Goal: Information Seeking & Learning: Learn about a topic

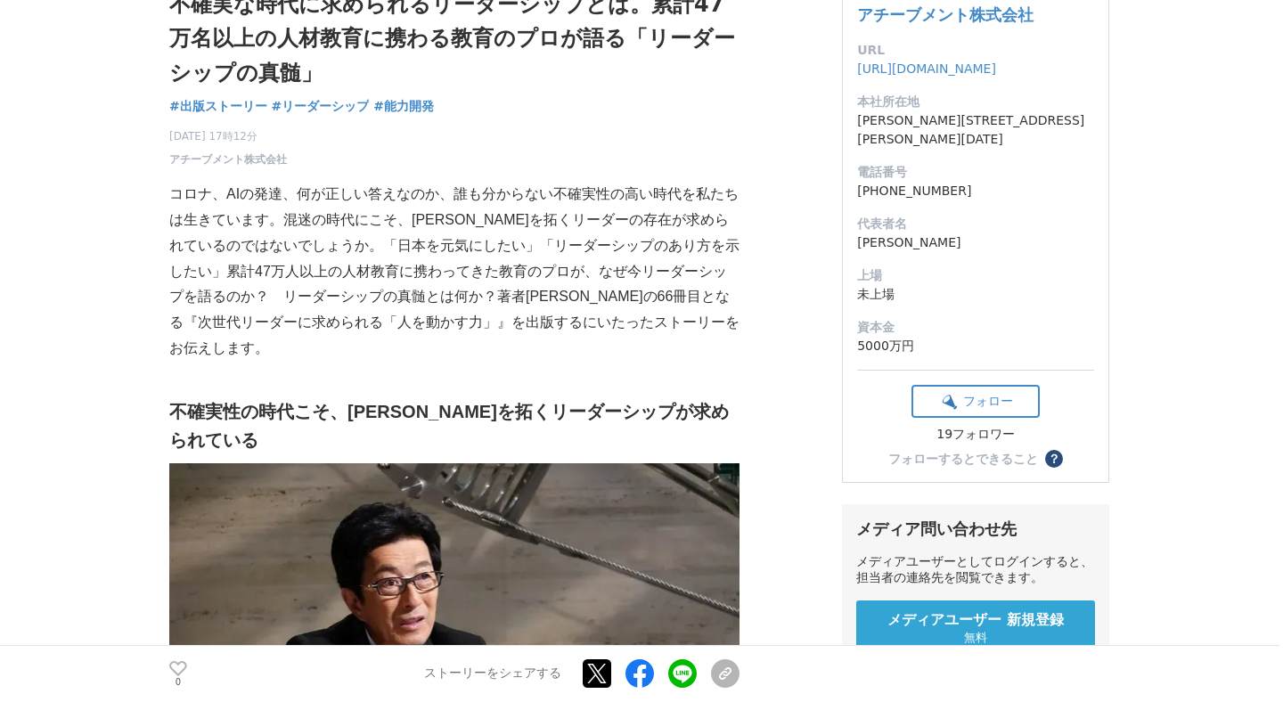
scroll to position [154, 0]
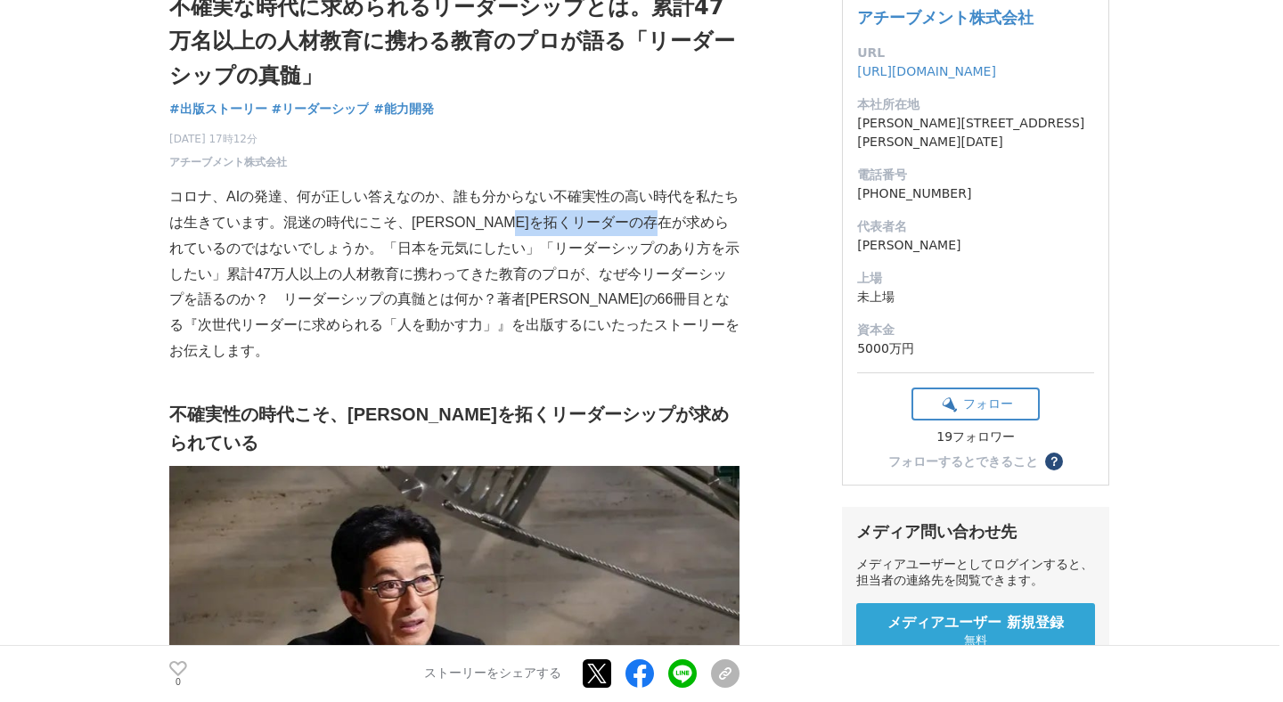
drag, startPoint x: 560, startPoint y: 222, endPoint x: 723, endPoint y: 234, distance: 163.6
click at [723, 234] on p "コロナ、AIの発達、何が正しい答えなのか、誰も分からない不確実性の高い時代を私たちは生きています。混迷の時代にこそ、[PERSON_NAME]を拓くリーダーの…" at bounding box center [454, 274] width 570 height 180
click at [618, 225] on p "コロナ、AIの発達、何が正しい答えなのか、誰も分からない不確実性の高い時代を私たちは生きています。混迷の時代にこそ、[PERSON_NAME]を拓くリーダーの…" at bounding box center [454, 274] width 570 height 180
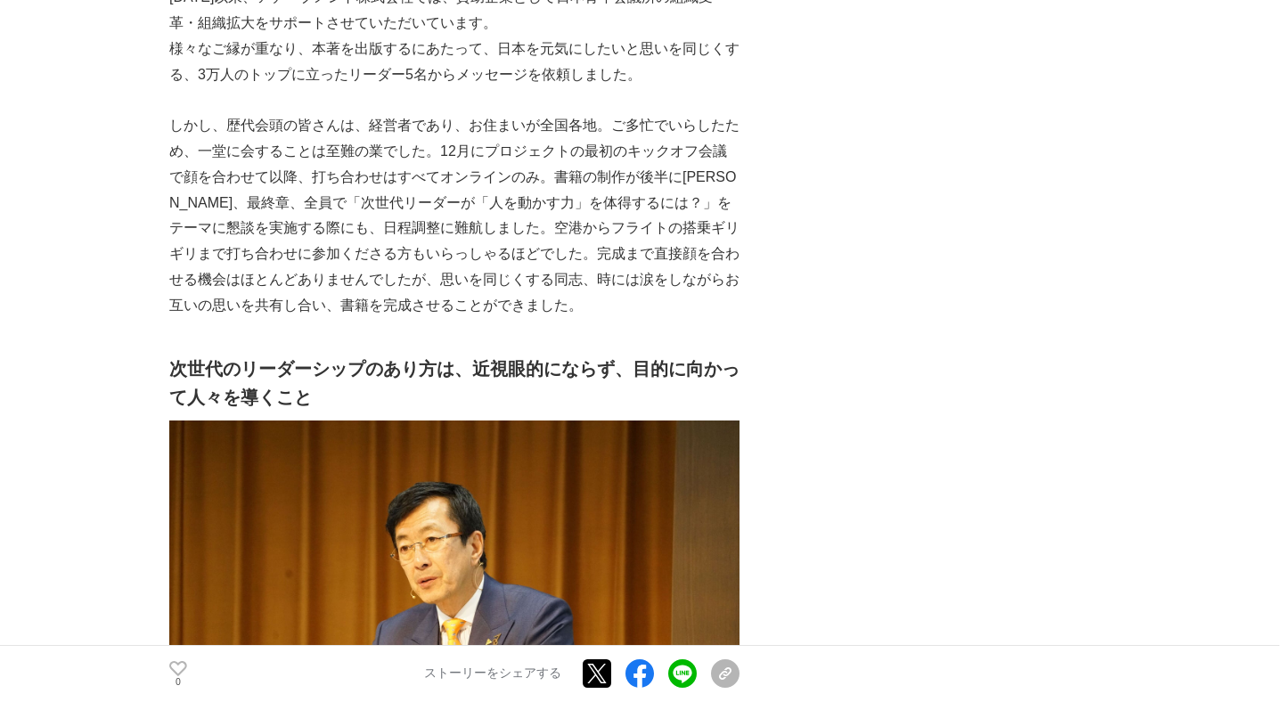
scroll to position [3675, 0]
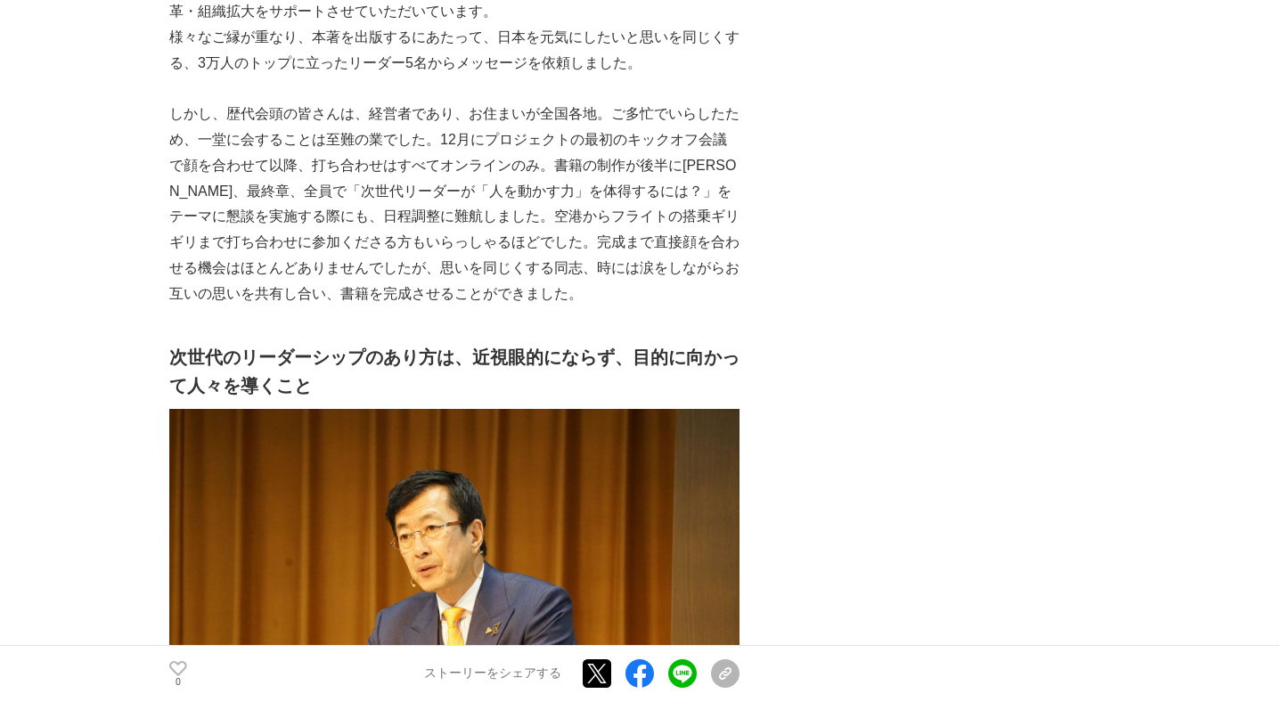
click at [705, 343] on h2 "次世代のリーダーシップのあり方は、近視眼的にならず、目的に向かって人々を導くこと" at bounding box center [454, 371] width 570 height 57
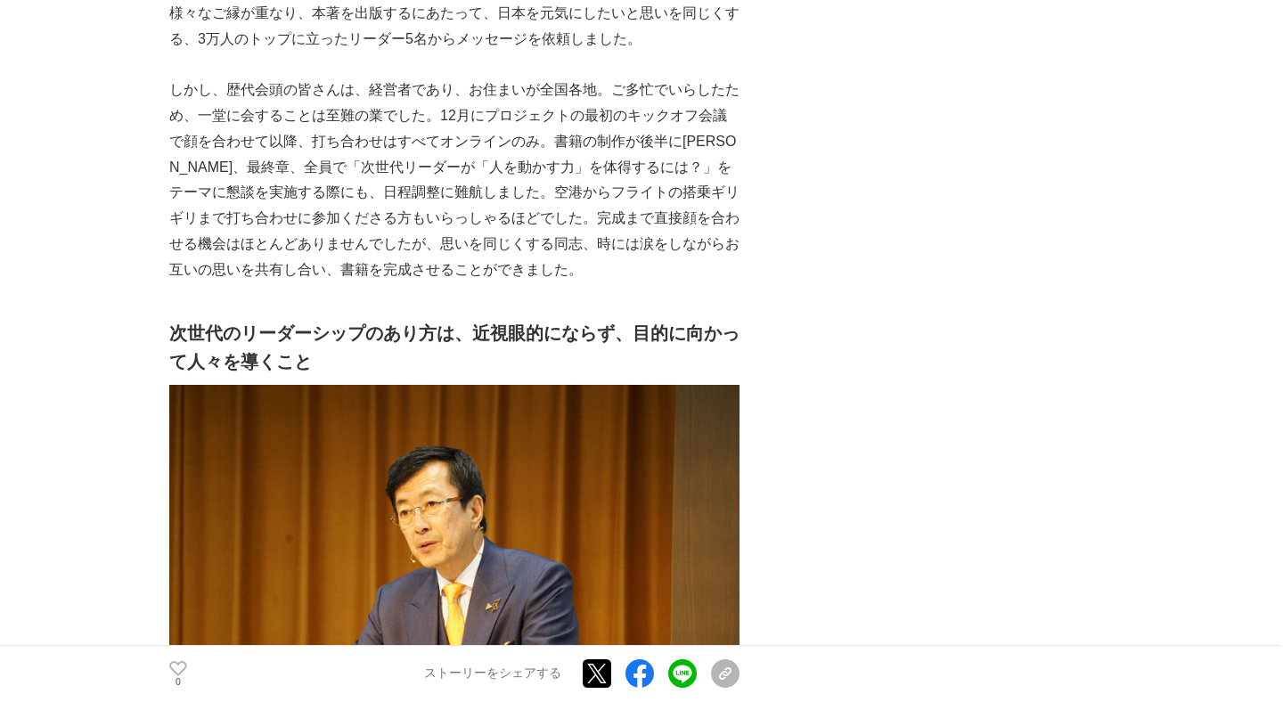
scroll to position [3705, 0]
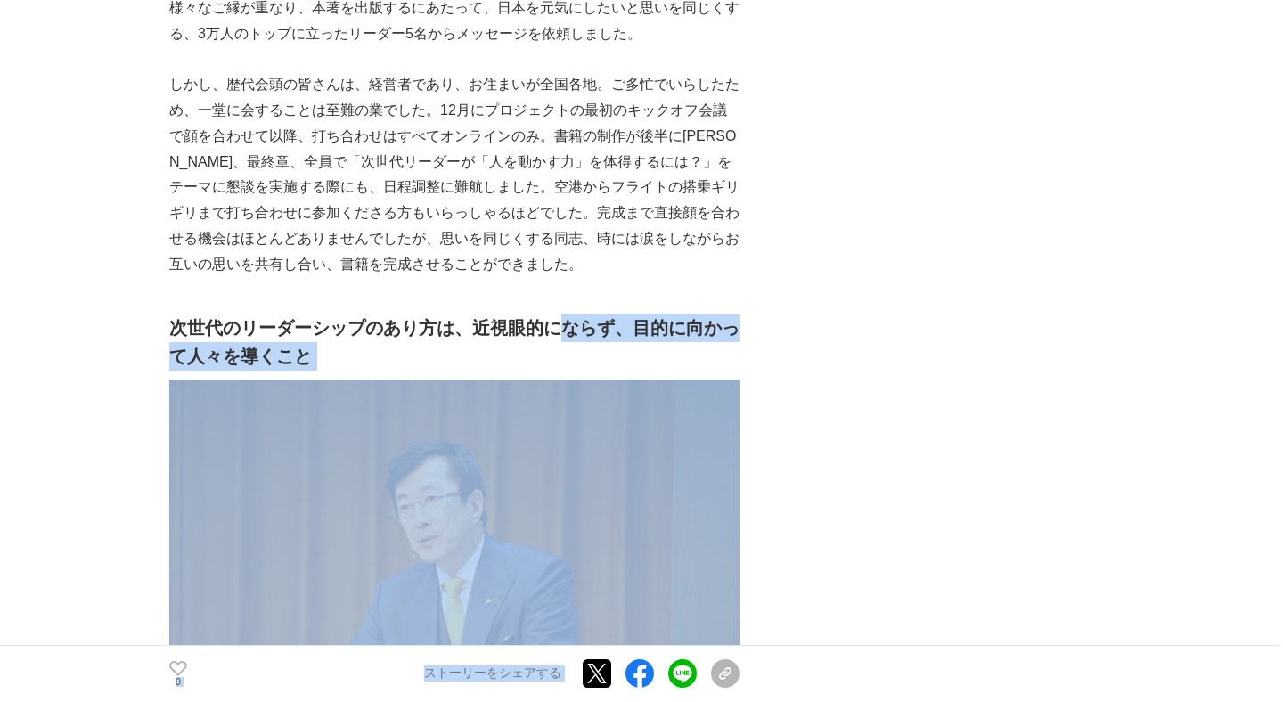
drag, startPoint x: 556, startPoint y: 243, endPoint x: 738, endPoint y: 243, distance: 181.8
click at [739, 314] on h2 "次世代のリーダーシップのあり方は、近視眼的にならず、目的に向かって人々を導くこと" at bounding box center [454, 342] width 570 height 57
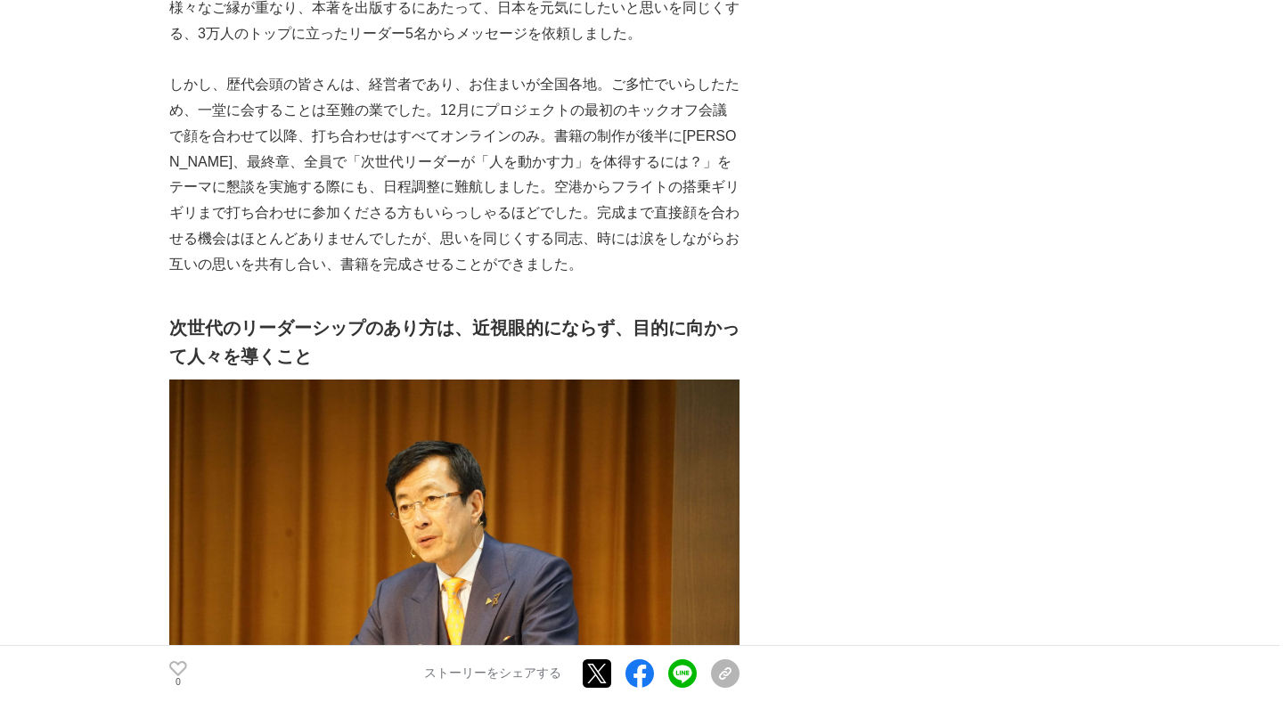
click at [650, 314] on h2 "次世代のリーダーシップのあり方は、近視眼的にならず、目的に向かって人々を導くこと" at bounding box center [454, 342] width 570 height 57
drag, startPoint x: 565, startPoint y: 245, endPoint x: 729, endPoint y: 247, distance: 164.0
click at [729, 314] on h2 "次世代のリーダーシップのあり方は、近視眼的にならず、目的に向かって人々を導くこと" at bounding box center [454, 342] width 570 height 57
drag, startPoint x: 561, startPoint y: 248, endPoint x: 731, endPoint y: 256, distance: 170.4
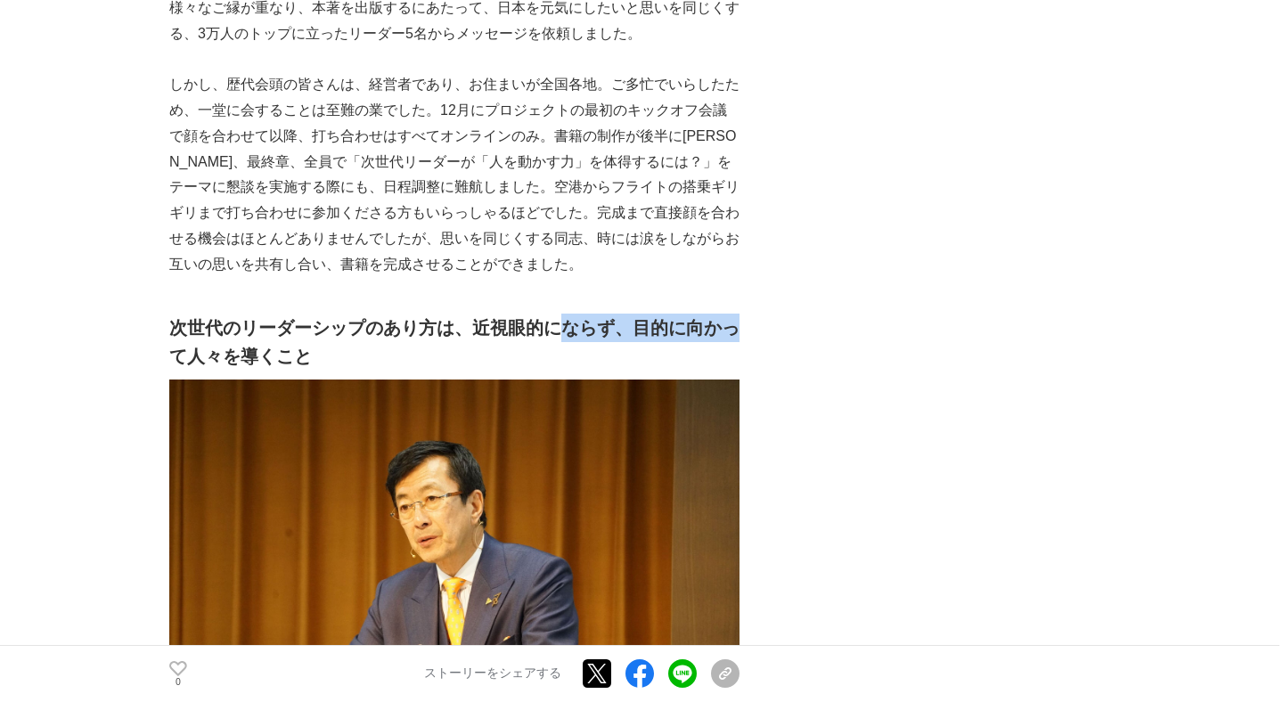
click at [731, 314] on h2 "次世代のリーダーシップのあり方は、近視眼的にならず、目的に向かって人々を導くこと" at bounding box center [454, 342] width 570 height 57
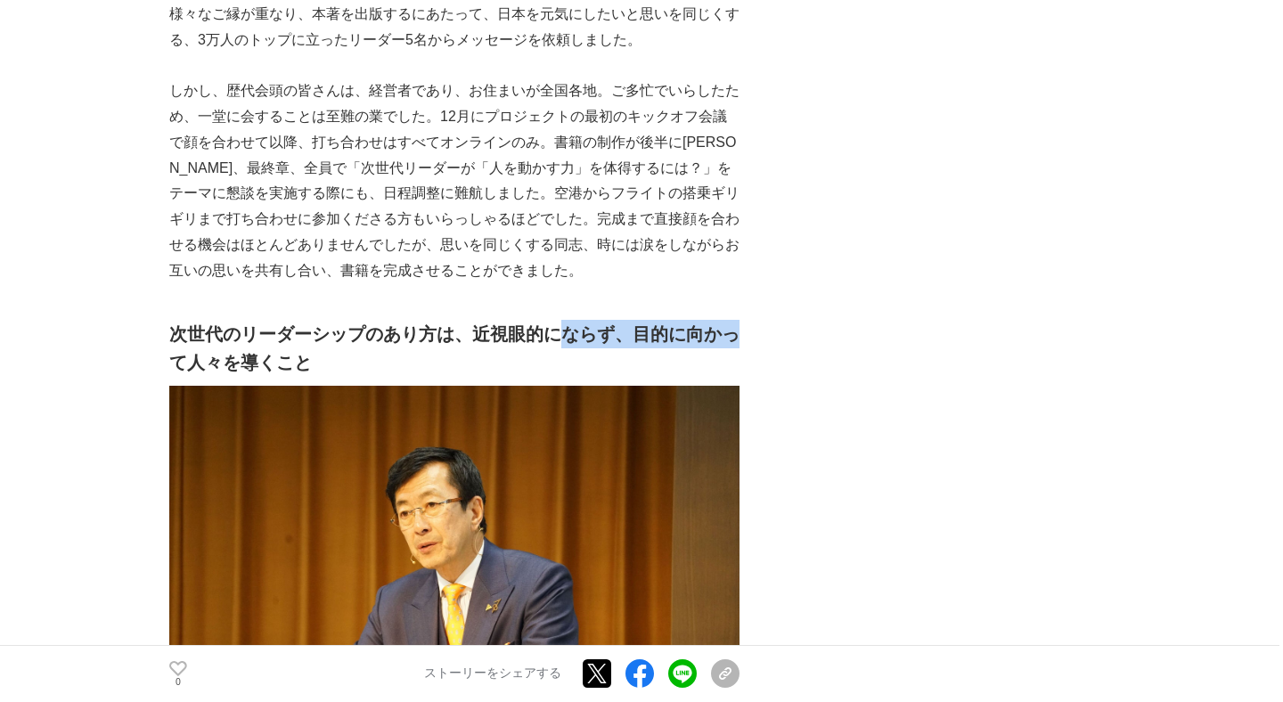
scroll to position [3697, 0]
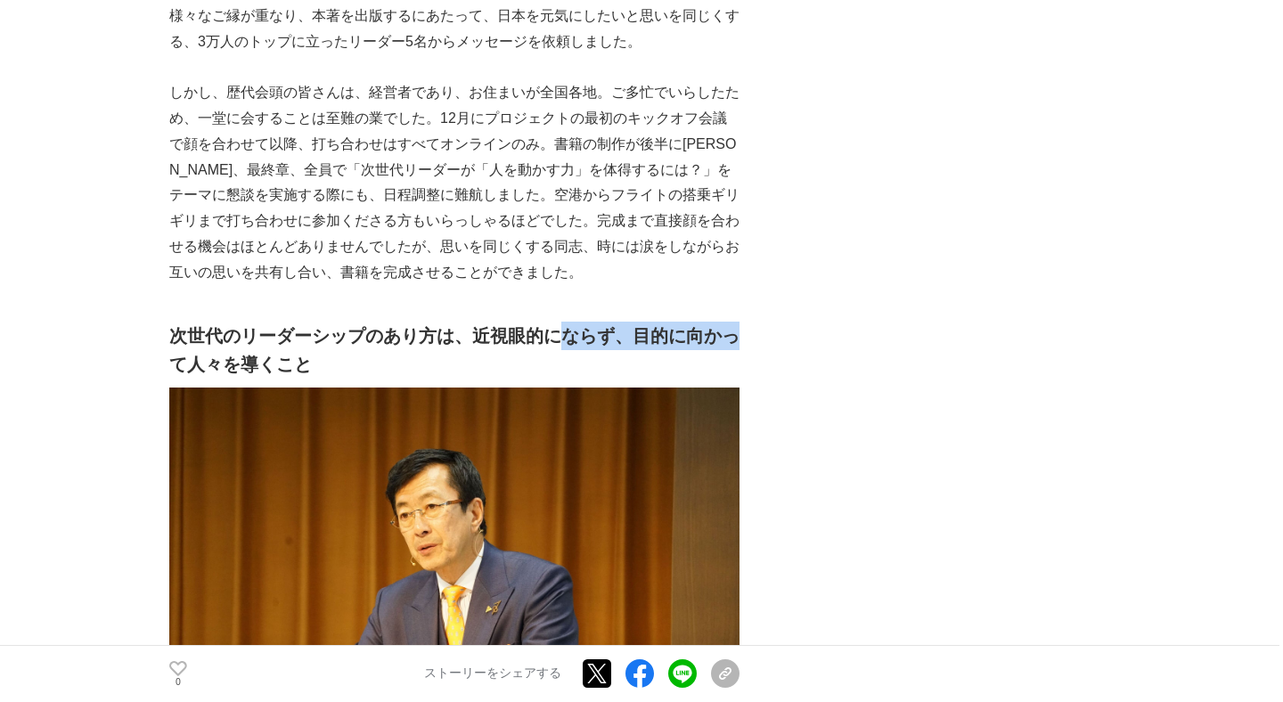
click at [650, 322] on h2 "次世代のリーダーシップのあり方は、近視眼的にならず、目的に向かって人々を導くこと" at bounding box center [454, 350] width 570 height 57
drag, startPoint x: 567, startPoint y: 251, endPoint x: 734, endPoint y: 253, distance: 167.6
click at [734, 322] on h2 "次世代のリーダーシップのあり方は、近視眼的にならず、目的に向かって人々を導くこと" at bounding box center [454, 350] width 570 height 57
click at [606, 322] on h2 "次世代のリーダーシップのあり方は、近視眼的にならず、目的に向かって人々を導くこと" at bounding box center [454, 350] width 570 height 57
click at [574, 322] on h2 "次世代のリーダーシップのあり方は、近視眼的にならず、目的に向かって人々を導くこと" at bounding box center [454, 350] width 570 height 57
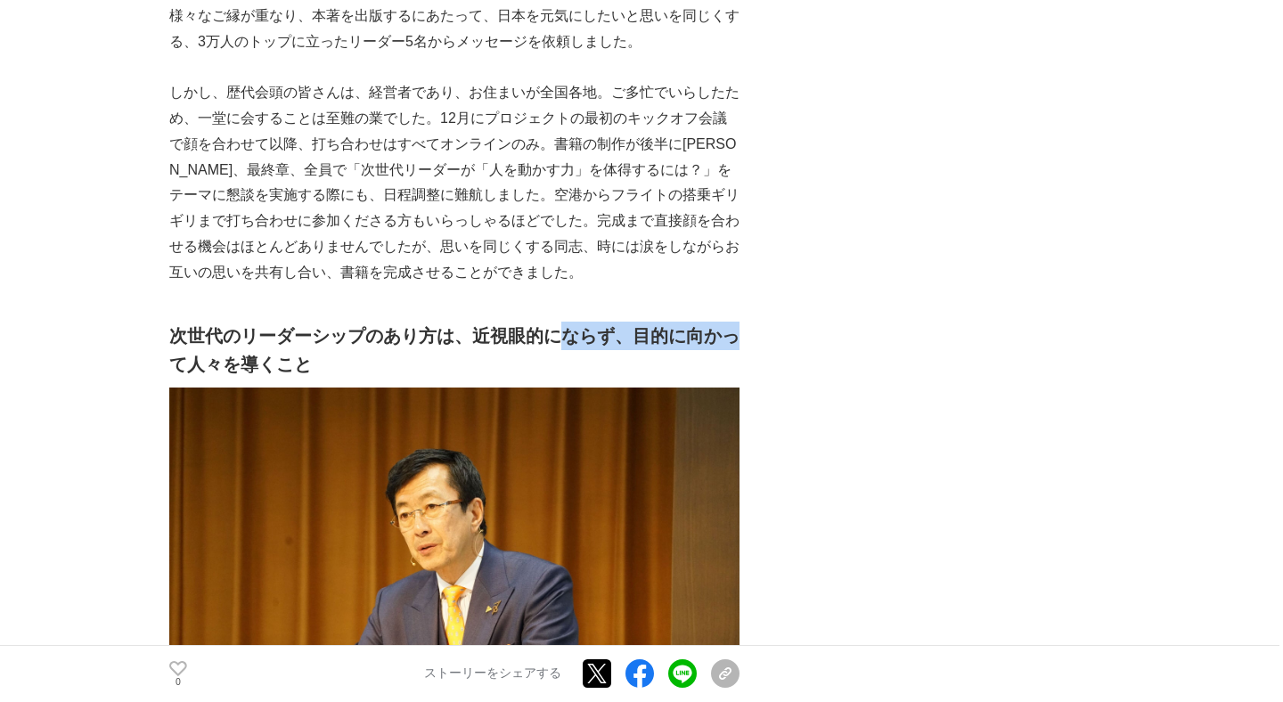
drag, startPoint x: 567, startPoint y: 255, endPoint x: 732, endPoint y: 257, distance: 164.9
click at [732, 322] on h2 "次世代のリーダーシップのあり方は、近視眼的にならず、目的に向かって人々を導くこと" at bounding box center [454, 350] width 570 height 57
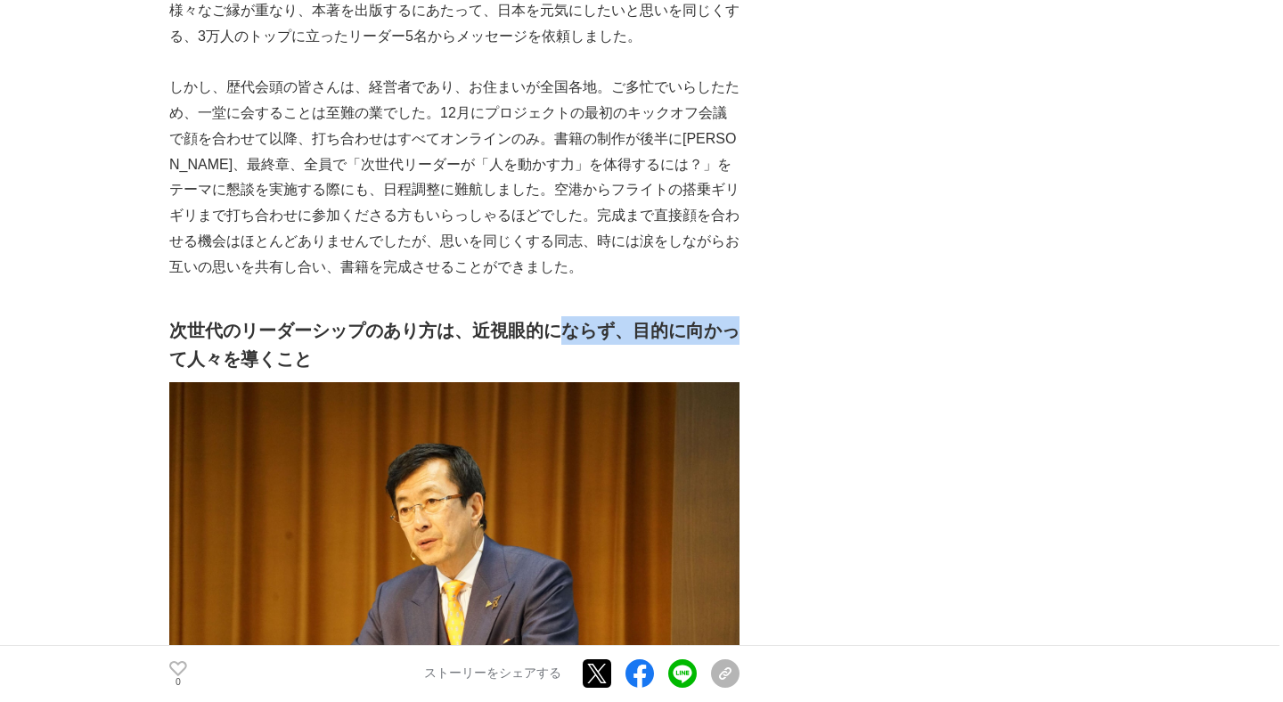
scroll to position [3712, 0]
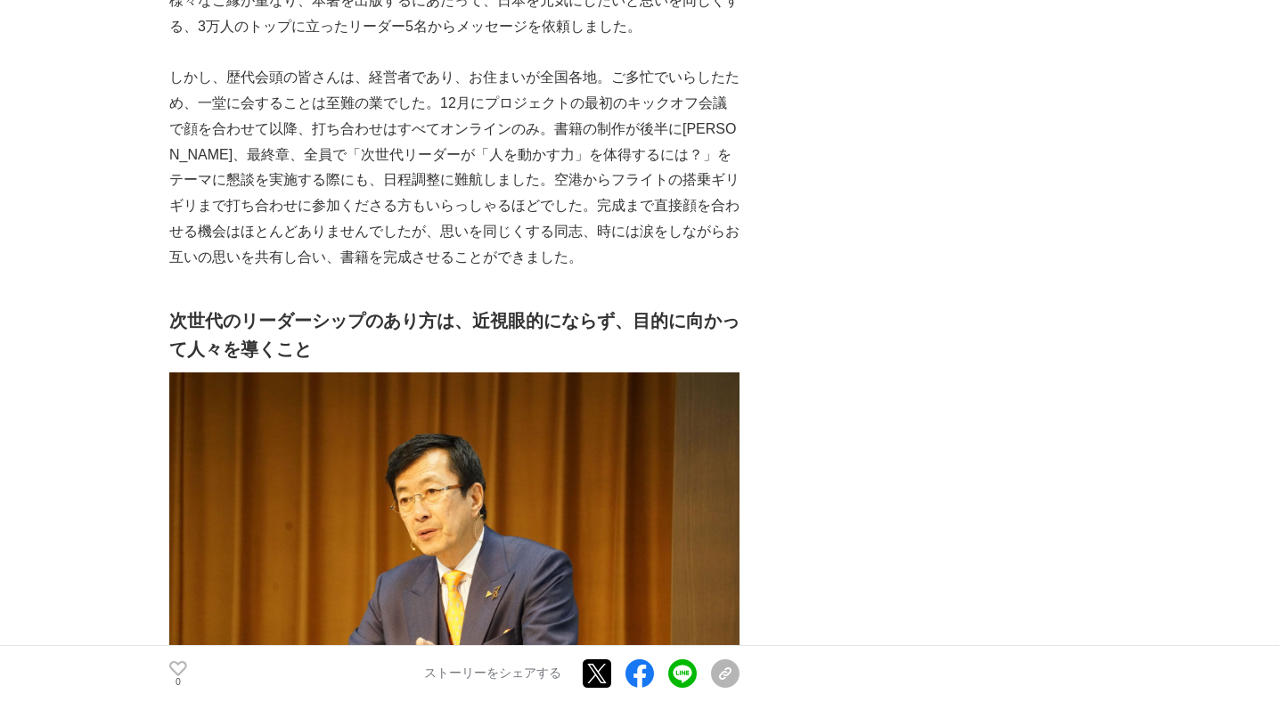
drag, startPoint x: 567, startPoint y: 238, endPoint x: 731, endPoint y: 241, distance: 164.0
click at [731, 307] on h2 "次世代のリーダーシップのあり方は、近視眼的にならず、目的に向かって人々を導くこと" at bounding box center [454, 335] width 570 height 57
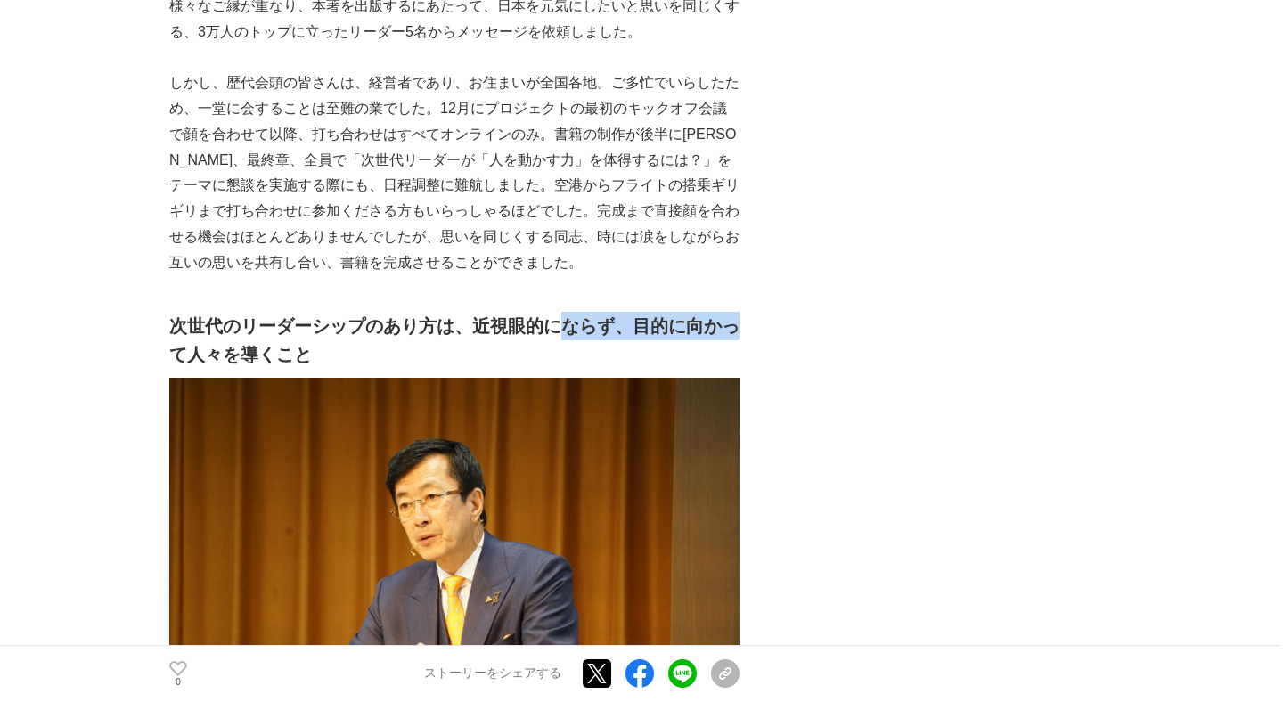
scroll to position [3715, 0]
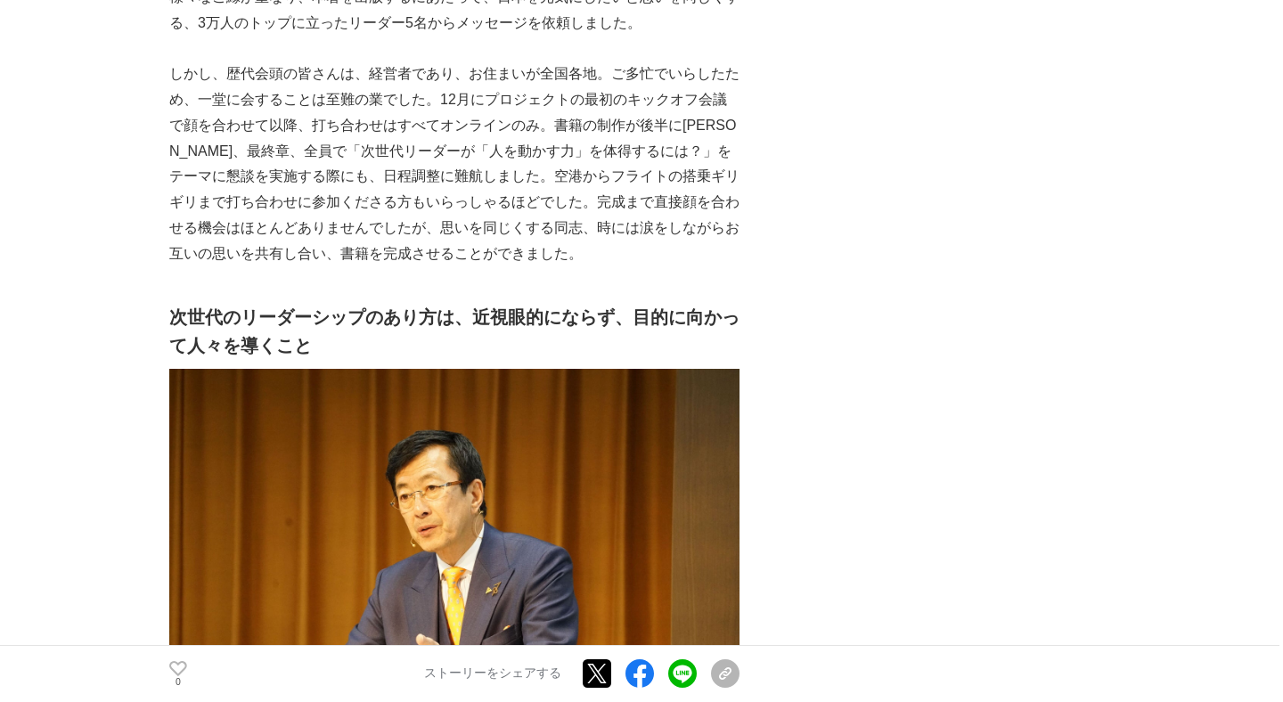
click at [589, 303] on h2 "次世代のリーダーシップのあり方は、近視眼的にならず、目的に向かって人々を導くこと" at bounding box center [454, 331] width 570 height 57
drag, startPoint x: 564, startPoint y: 232, endPoint x: 737, endPoint y: 235, distance: 172.9
click at [735, 303] on h2 "次世代のリーダーシップのあり方は、近視眼的にならず、目的に向かって人々を導くこと" at bounding box center [454, 331] width 570 height 57
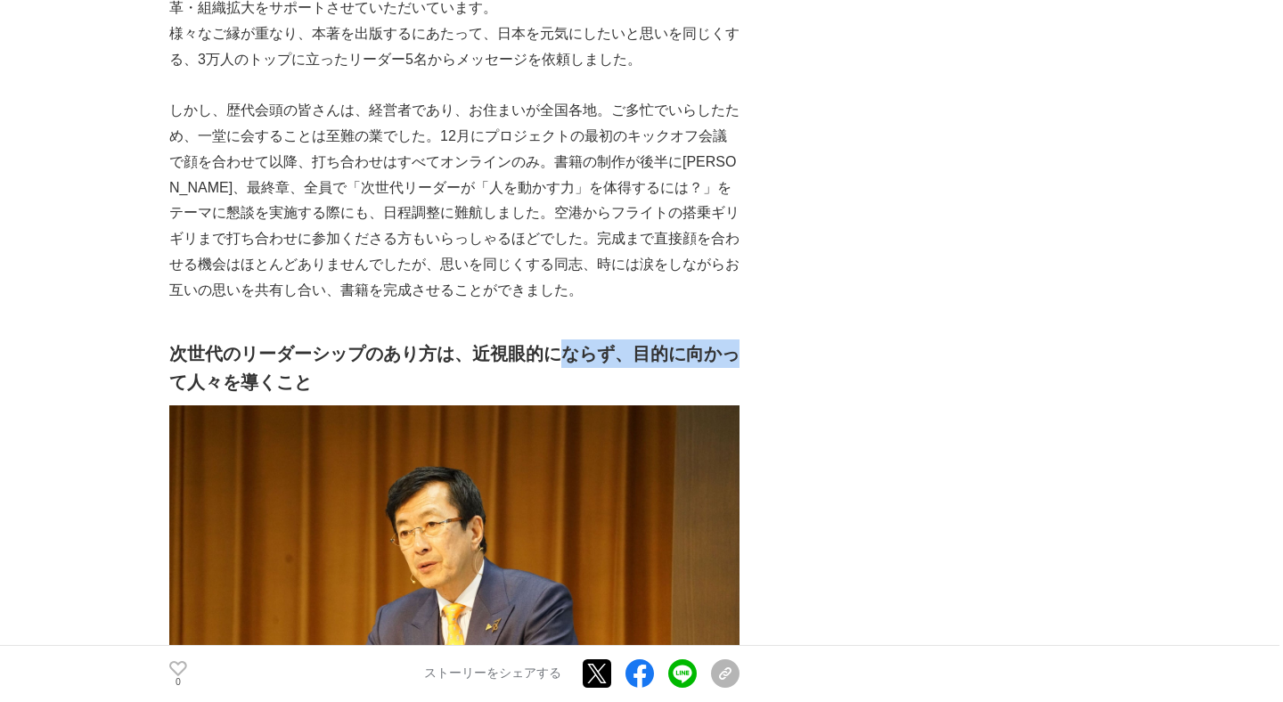
scroll to position [3683, 0]
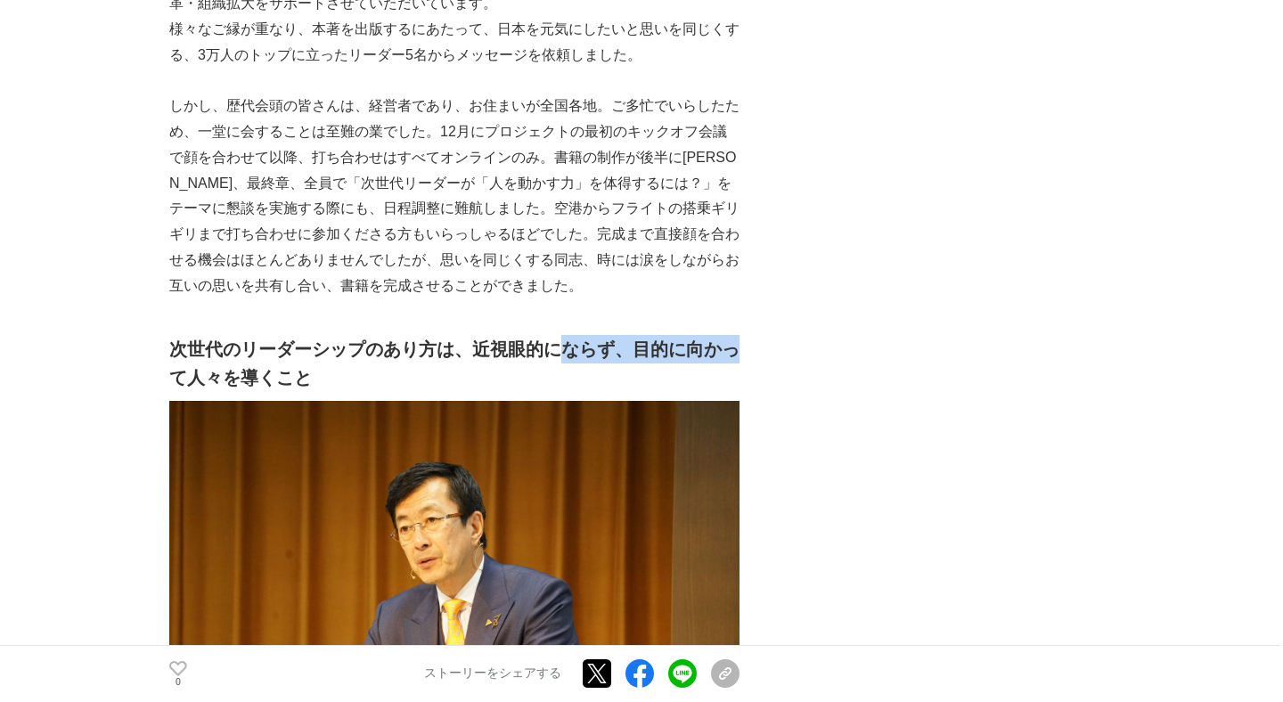
click at [568, 335] on h2 "次世代のリーダーシップのあり方は、近視眼的にならず、目的に向かって人々を導くこと" at bounding box center [454, 363] width 570 height 57
drag, startPoint x: 568, startPoint y: 271, endPoint x: 728, endPoint y: 276, distance: 160.5
click at [730, 335] on h2 "次世代のリーダーシップのあり方は、近視眼的にならず、目的に向かって人々を導くこと" at bounding box center [454, 363] width 570 height 57
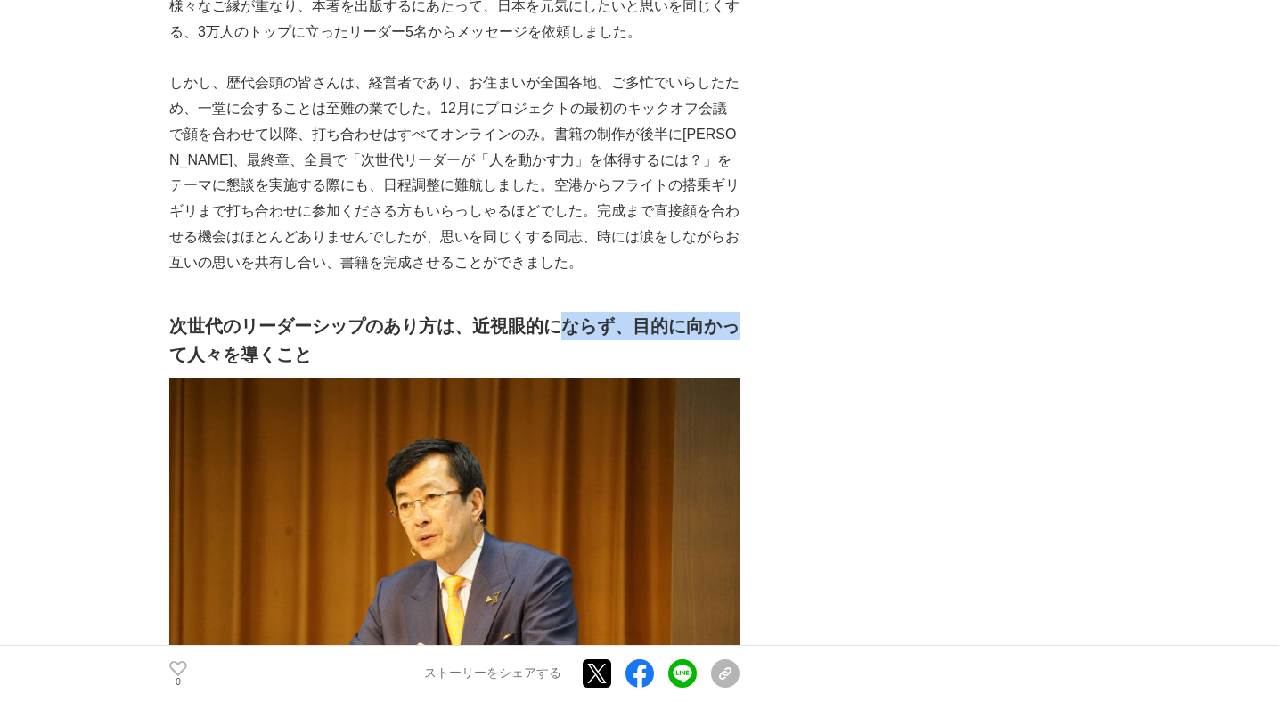
scroll to position [3708, 0]
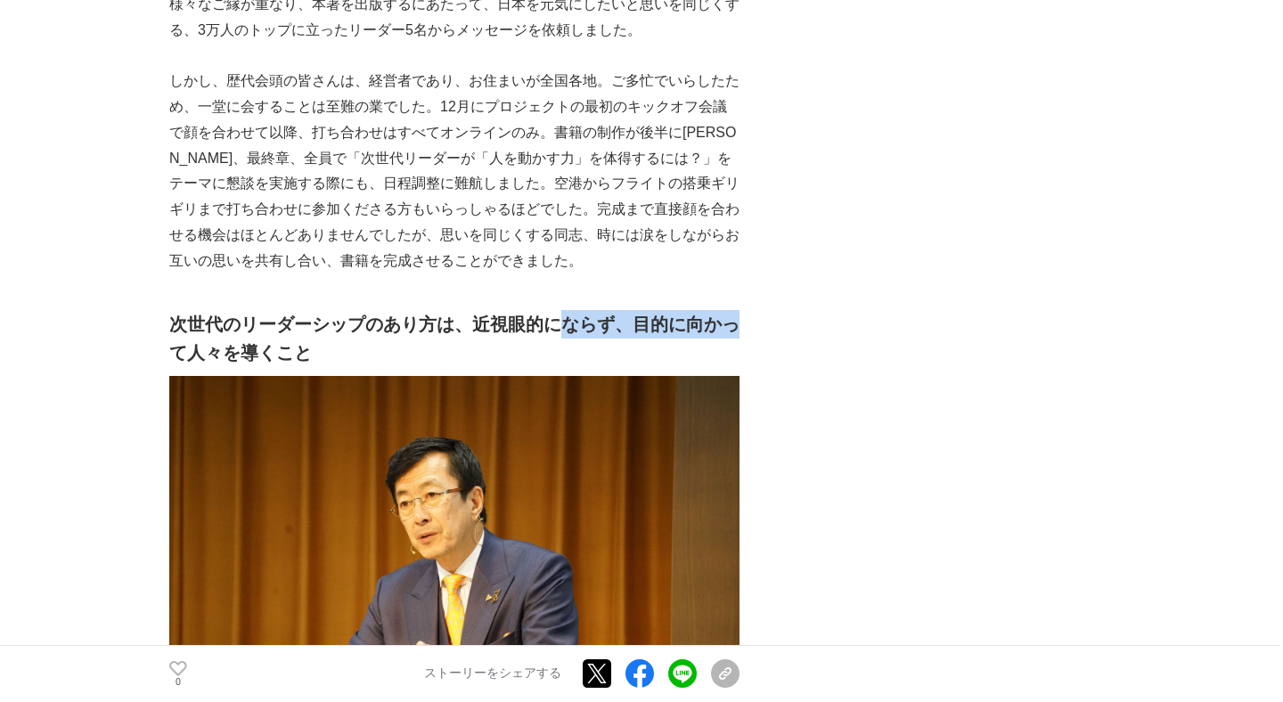
click at [566, 310] on h2 "次世代のリーダーシップのあり方は、近視眼的にならず、目的に向かって人々を導くこと" at bounding box center [454, 338] width 570 height 57
drag, startPoint x: 560, startPoint y: 245, endPoint x: 732, endPoint y: 250, distance: 172.1
click at [732, 310] on h2 "次世代のリーダーシップのあり方は、近視眼的にならず、目的に向かって人々を導くこと" at bounding box center [454, 338] width 570 height 57
click at [580, 310] on h2 "次世代のリーダーシップのあり方は、近視眼的にならず、目的に向かって人々を導くこと" at bounding box center [454, 338] width 570 height 57
click at [577, 310] on h2 "次世代のリーダーシップのあり方は、近視眼的にならず、目的に向かって人々を導くこと" at bounding box center [454, 338] width 570 height 57
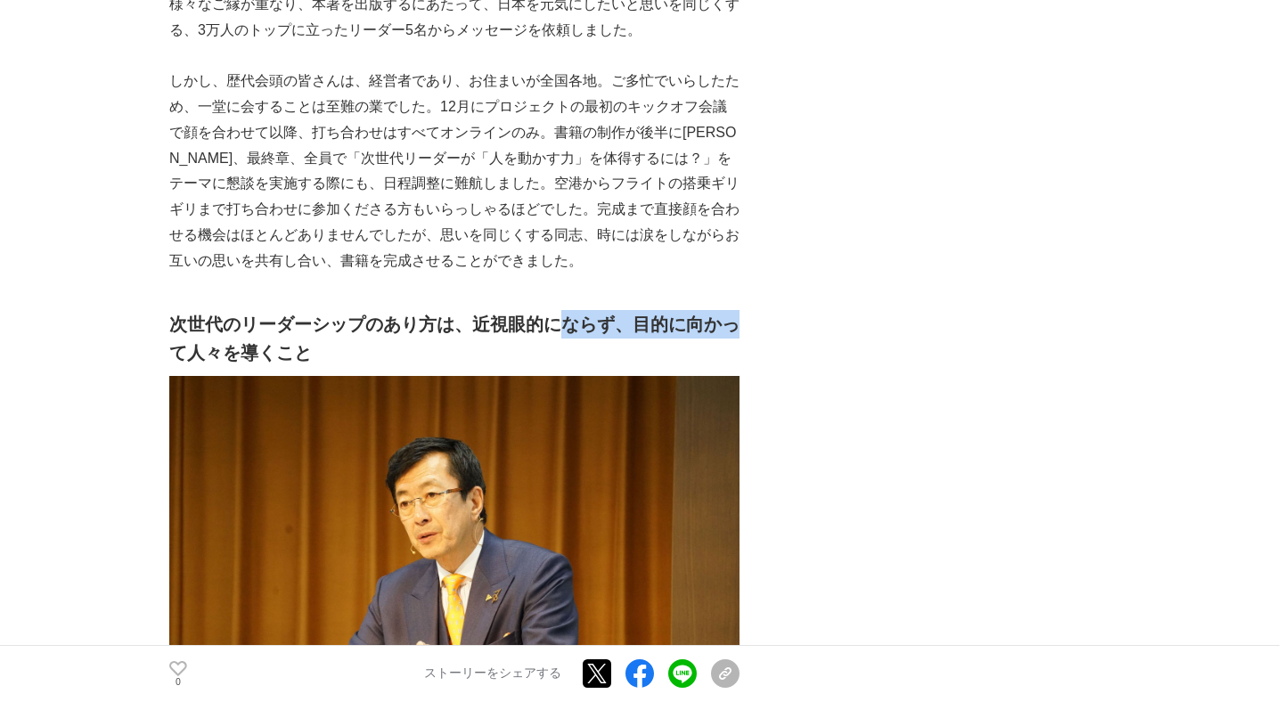
drag, startPoint x: 554, startPoint y: 243, endPoint x: 732, endPoint y: 249, distance: 177.4
click at [732, 310] on h2 "次世代のリーダーシップのあり方は、近視眼的にならず、目的に向かって人々を導くこと" at bounding box center [454, 338] width 570 height 57
click at [581, 310] on h2 "次世代のリーダーシップのあり方は、近視眼的にならず、目的に向かって人々を導くこと" at bounding box center [454, 338] width 570 height 57
drag, startPoint x: 561, startPoint y: 245, endPoint x: 737, endPoint y: 248, distance: 176.5
click at [736, 310] on h2 "次世代のリーダーシップのあり方は、近視眼的にならず、目的に向かって人々を導くこと" at bounding box center [454, 338] width 570 height 57
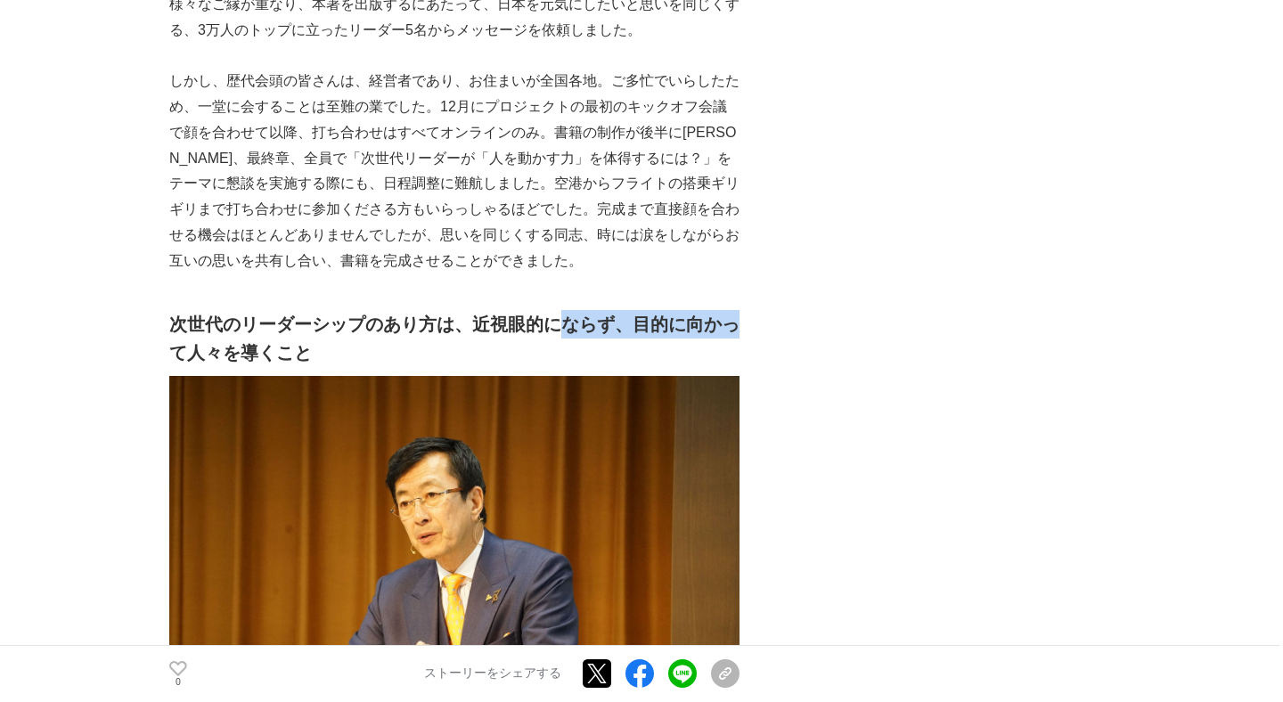
click at [588, 310] on h2 "次世代のリーダーシップのあり方は、近視眼的にならず、目的に向かって人々を導くこと" at bounding box center [454, 338] width 570 height 57
click at [577, 310] on h2 "次世代のリーダーシップのあり方は、近視眼的にならず、目的に向かって人々を導くこと" at bounding box center [454, 338] width 570 height 57
click at [574, 310] on h2 "次世代のリーダーシップのあり方は、近視眼的にならず、目的に向かって人々を導くこと" at bounding box center [454, 338] width 570 height 57
drag, startPoint x: 568, startPoint y: 243, endPoint x: 732, endPoint y: 246, distance: 164.0
click at [732, 310] on h2 "次世代のリーダーシップのあり方は、近視眼的にならず、目的に向かって人々を導くこと" at bounding box center [454, 338] width 570 height 57
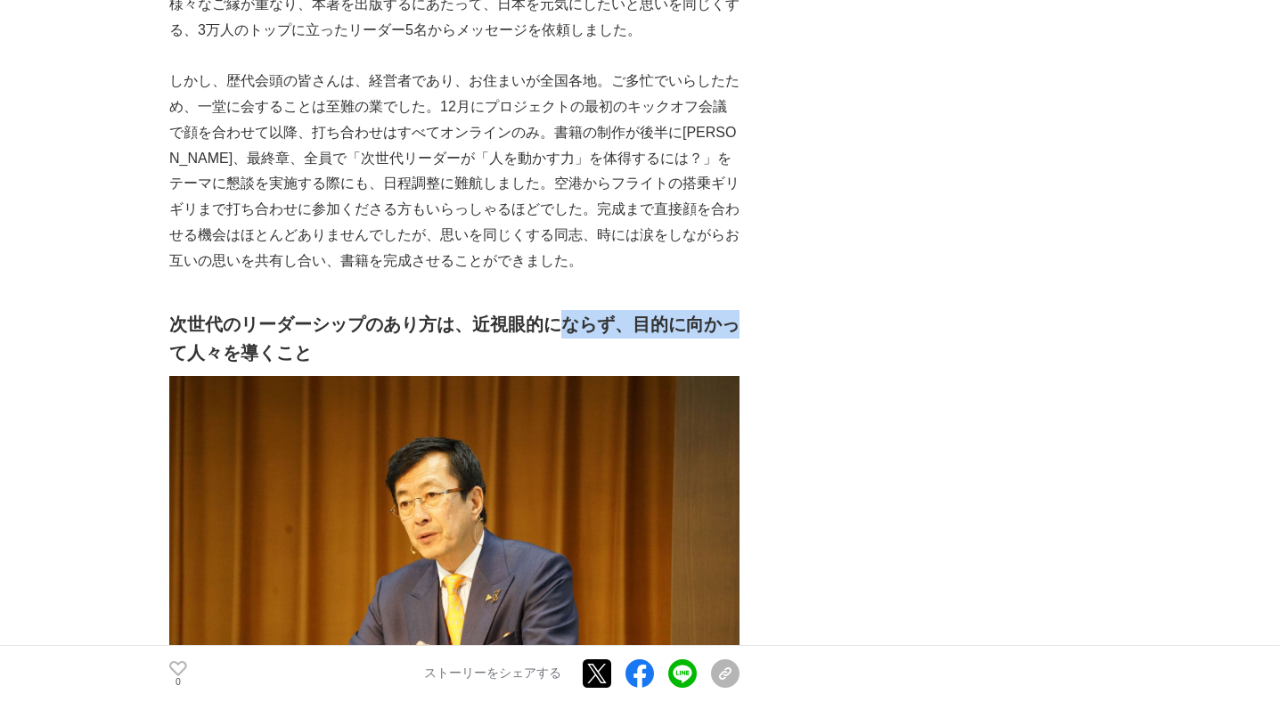
click at [655, 310] on h2 "次世代のリーダーシップのあり方は、近視眼的にならず、目的に向かって人々を導くこと" at bounding box center [454, 338] width 570 height 57
drag, startPoint x: 570, startPoint y: 242, endPoint x: 730, endPoint y: 247, distance: 159.6
click at [731, 310] on h2 "次世代のリーダーシップのあり方は、近視眼的にならず、目的に向かって人々を導くこと" at bounding box center [454, 338] width 570 height 57
click at [575, 310] on h2 "次世代のリーダーシップのあり方は、近視眼的にならず、目的に向かって人々を導くこと" at bounding box center [454, 338] width 570 height 57
drag, startPoint x: 560, startPoint y: 241, endPoint x: 729, endPoint y: 242, distance: 169.3
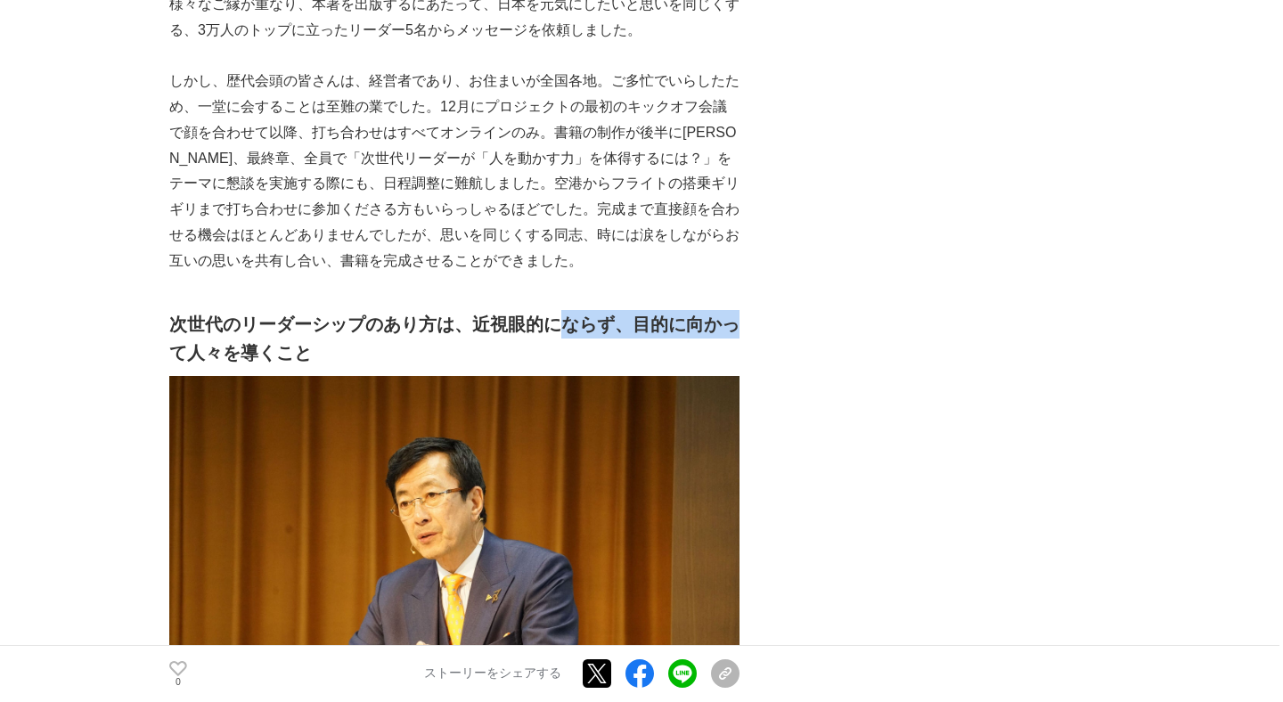
click at [729, 310] on h2 "次世代のリーダーシップのあり方は、近視眼的にならず、目的に向かって人々を導くこと" at bounding box center [454, 338] width 570 height 57
